Goal: Task Accomplishment & Management: Use online tool/utility

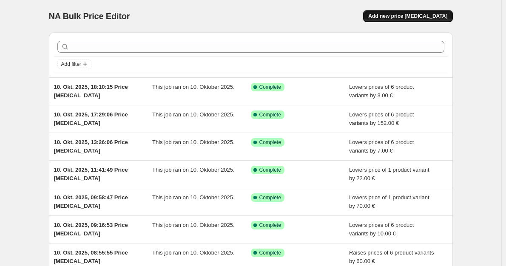
click at [423, 19] on span "Add new price [MEDICAL_DATA]" at bounding box center [408, 16] width 79 height 7
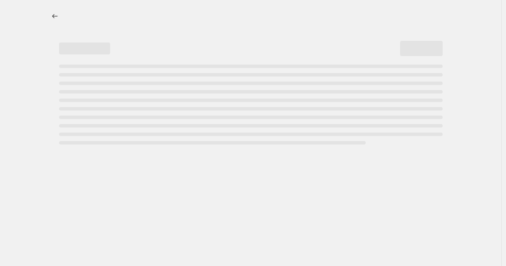
select select "percentage"
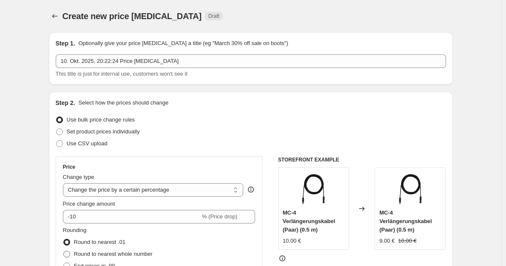
click at [121, 251] on span "Round to nearest whole number" at bounding box center [113, 254] width 79 height 6
click at [64, 251] on input "Round to nearest whole number" at bounding box center [63, 251] width 0 height 0
radio input "true"
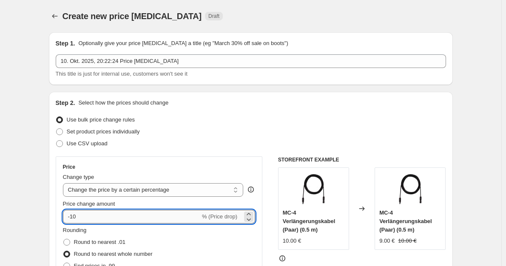
drag, startPoint x: 96, startPoint y: 218, endPoint x: 72, endPoint y: 215, distance: 24.0
click at [72, 215] on input "-10" at bounding box center [131, 217] width 137 height 14
type input "-5"
click at [134, 197] on div "Price Change type Change the price to a certain amount Change the price by a ce…" at bounding box center [159, 233] width 193 height 139
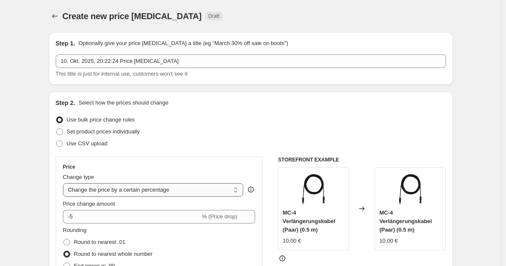
click at [136, 193] on select "Change the price to a certain amount Change the price by a certain amount Chang…" at bounding box center [153, 190] width 181 height 14
select select "by"
click at [65, 183] on select "Change the price to a certain amount Change the price by a certain amount Chang…" at bounding box center [153, 190] width 181 height 14
click at [126, 256] on span "Round to nearest whole number" at bounding box center [113, 254] width 79 height 6
click at [64, 252] on input "Round to nearest whole number" at bounding box center [63, 251] width 0 height 0
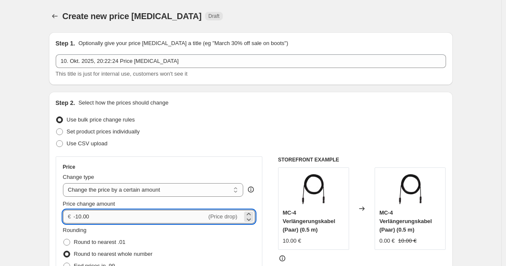
drag, startPoint x: 94, startPoint y: 218, endPoint x: 78, endPoint y: 214, distance: 16.2
click at [78, 214] on input "-10.00" at bounding box center [140, 217] width 133 height 14
type input "-5.00"
click at [312, 134] on div "Set product prices individually" at bounding box center [251, 132] width 391 height 12
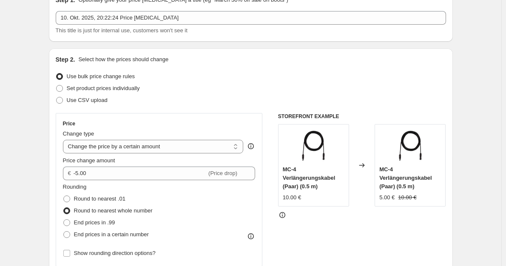
scroll to position [170, 0]
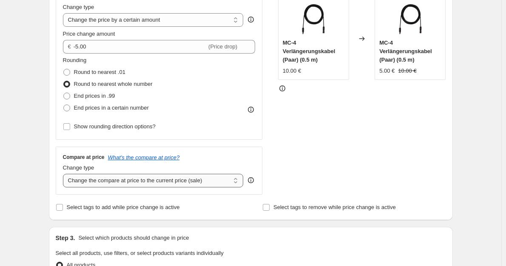
click at [163, 184] on select "Change the compare at price to the current price (sale) Change the compare at p…" at bounding box center [153, 181] width 181 height 14
select select "no_change"
click at [65, 174] on select "Change the compare at price to the current price (sale) Change the compare at p…" at bounding box center [153, 181] width 181 height 14
click at [460, 221] on div "Create new price [MEDICAL_DATA]. This page is ready Create new price [MEDICAL_D…" at bounding box center [251, 256] width 425 height 853
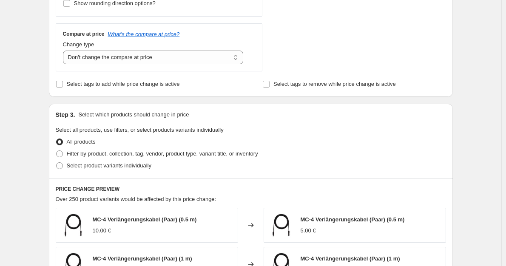
scroll to position [298, 0]
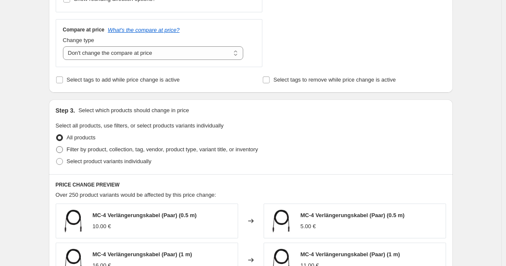
click at [220, 151] on span "Filter by product, collection, tag, vendor, product type, variant title, or inv…" at bounding box center [163, 149] width 192 height 6
click at [57, 147] on input "Filter by product, collection, tag, vendor, product type, variant title, or inv…" at bounding box center [56, 146] width 0 height 0
radio input "true"
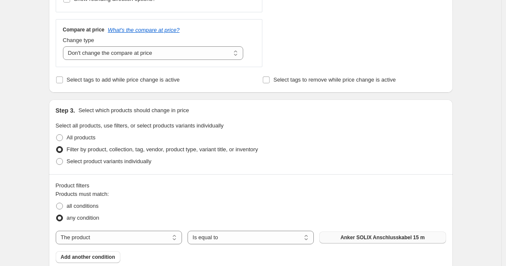
click at [347, 239] on span "Anker SOLIX Anschlusskabel 15 m" at bounding box center [383, 237] width 84 height 7
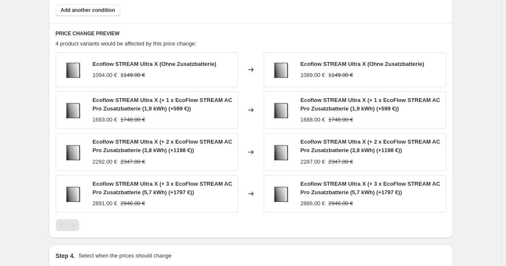
scroll to position [649, 0]
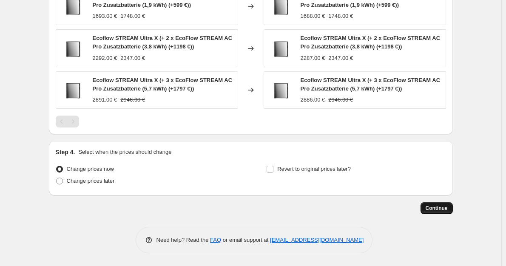
click at [443, 210] on span "Continue" at bounding box center [437, 208] width 22 height 7
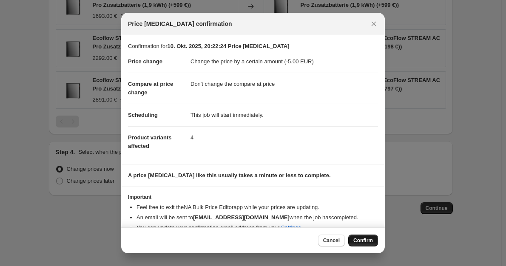
click at [368, 241] on span "Confirm" at bounding box center [364, 240] width 20 height 7
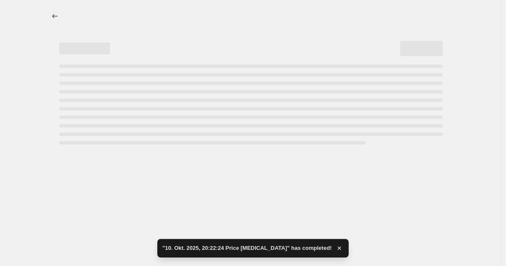
select select "by"
select select "no_change"
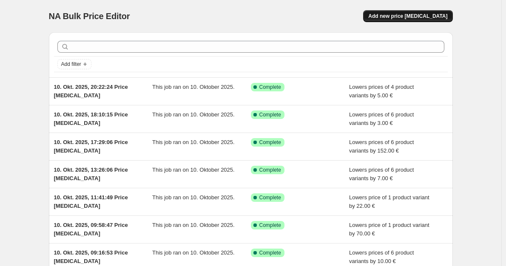
click at [419, 18] on span "Add new price [MEDICAL_DATA]" at bounding box center [408, 16] width 79 height 7
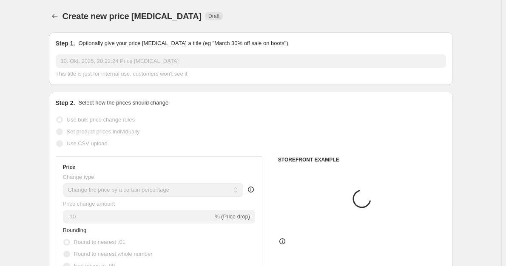
scroll to position [43, 0]
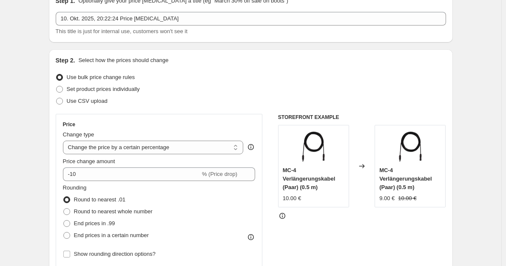
click at [174, 158] on div "Price change amount" at bounding box center [159, 161] width 193 height 9
click at [175, 150] on select "Change the price to a certain amount Change the price by a certain amount Chang…" at bounding box center [153, 148] width 181 height 14
select select "by"
click at [65, 141] on select "Change the price to a certain amount Change the price by a certain amount Chang…" at bounding box center [153, 148] width 181 height 14
type input "-10.00"
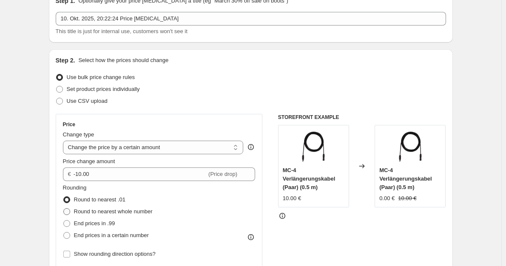
click at [115, 214] on span "Round to nearest whole number" at bounding box center [113, 212] width 79 height 6
click at [64, 209] on input "Round to nearest whole number" at bounding box center [63, 209] width 0 height 0
radio input "true"
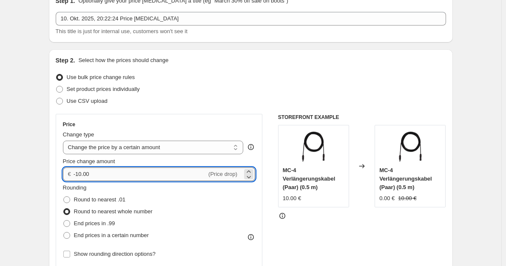
drag, startPoint x: 111, startPoint y: 173, endPoint x: 79, endPoint y: 173, distance: 31.9
click at [79, 173] on input "-10.00" at bounding box center [140, 175] width 133 height 14
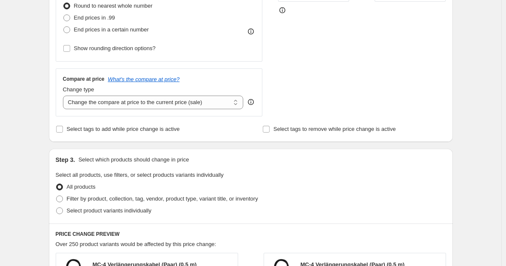
scroll to position [255, 0]
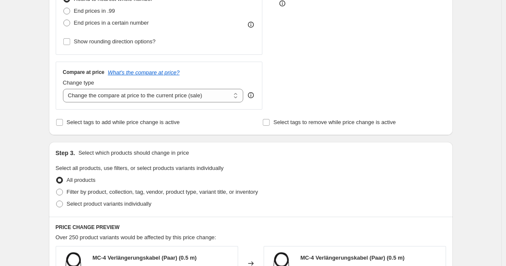
type input "-7.00"
click at [385, 177] on div "All products" at bounding box center [251, 180] width 391 height 12
click at [197, 195] on span "Filter by product, collection, tag, vendor, product type, variant title, or inv…" at bounding box center [163, 192] width 192 height 6
click at [57, 189] on input "Filter by product, collection, tag, vendor, product type, variant title, or inv…" at bounding box center [56, 189] width 0 height 0
radio input "true"
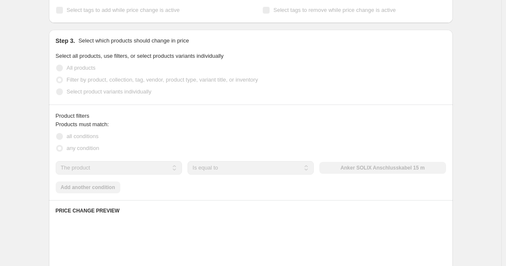
scroll to position [383, 0]
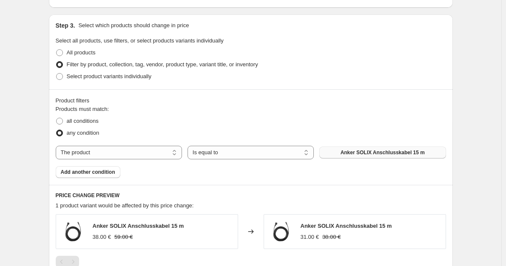
click at [387, 153] on span "Anker SOLIX Anschlusskabel 15 m" at bounding box center [383, 152] width 84 height 7
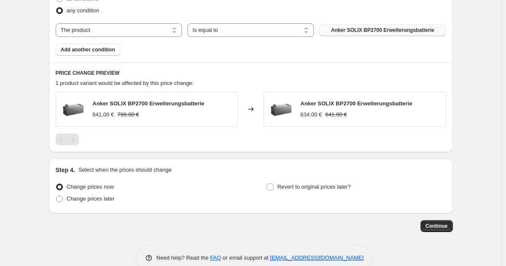
scroll to position [511, 0]
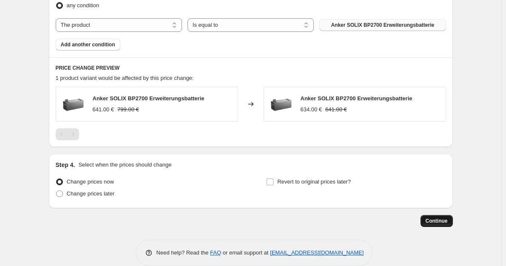
click at [453, 224] on button "Continue" at bounding box center [437, 221] width 32 height 12
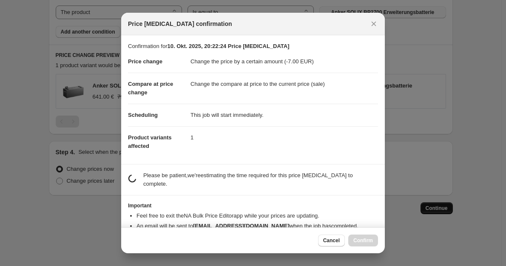
scroll to position [0, 0]
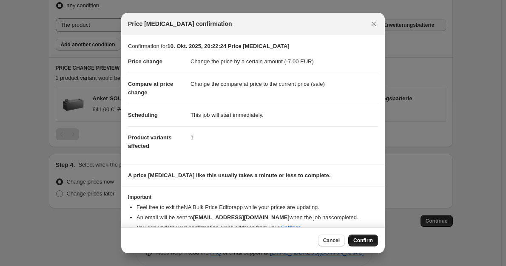
click at [363, 240] on span "Confirm" at bounding box center [364, 240] width 20 height 7
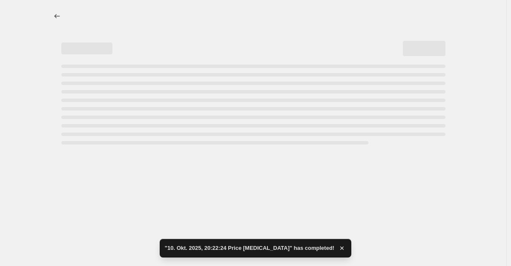
select select "by"
